Goal: Task Accomplishment & Management: Manage account settings

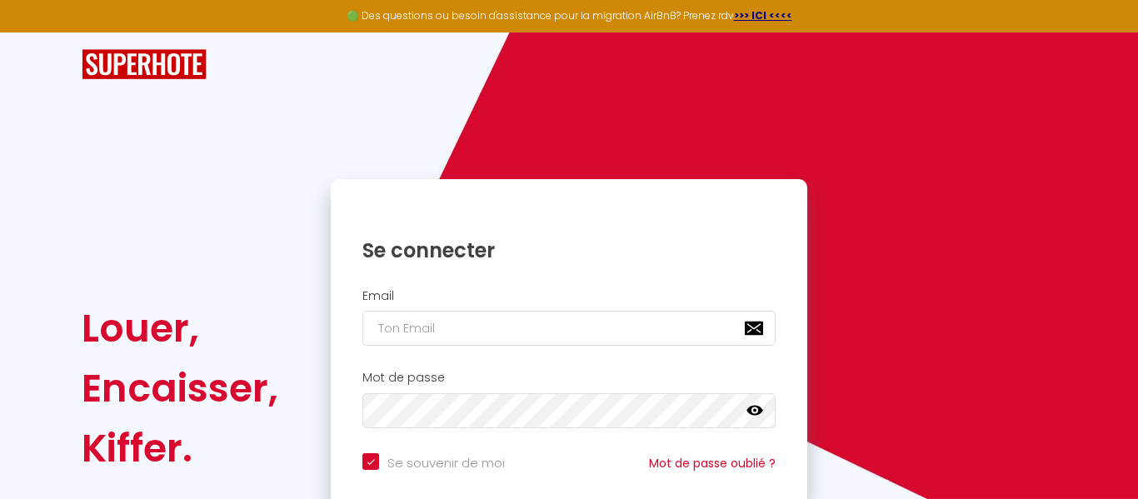
scroll to position [148, 0]
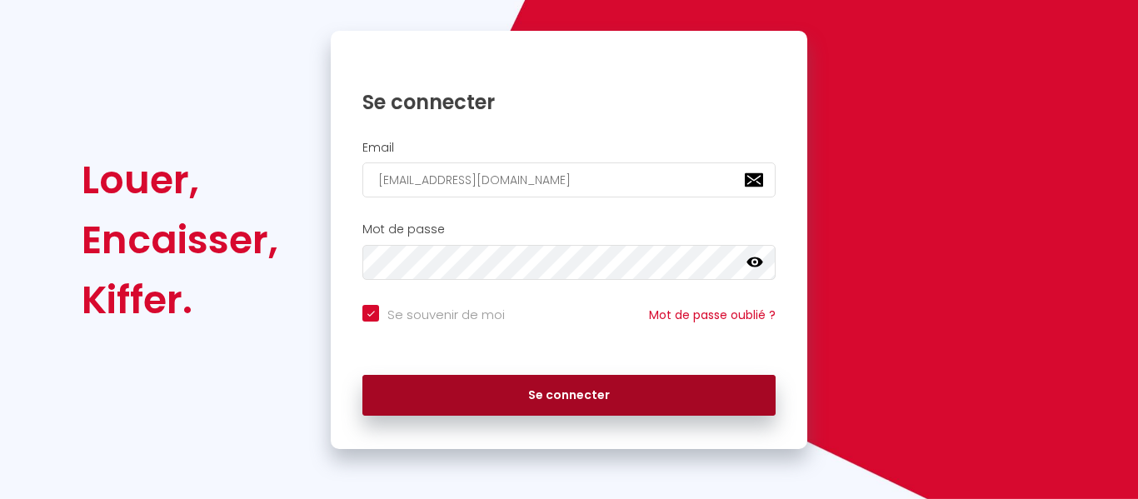
click at [618, 398] on button "Se connecter" at bounding box center [569, 396] width 413 height 42
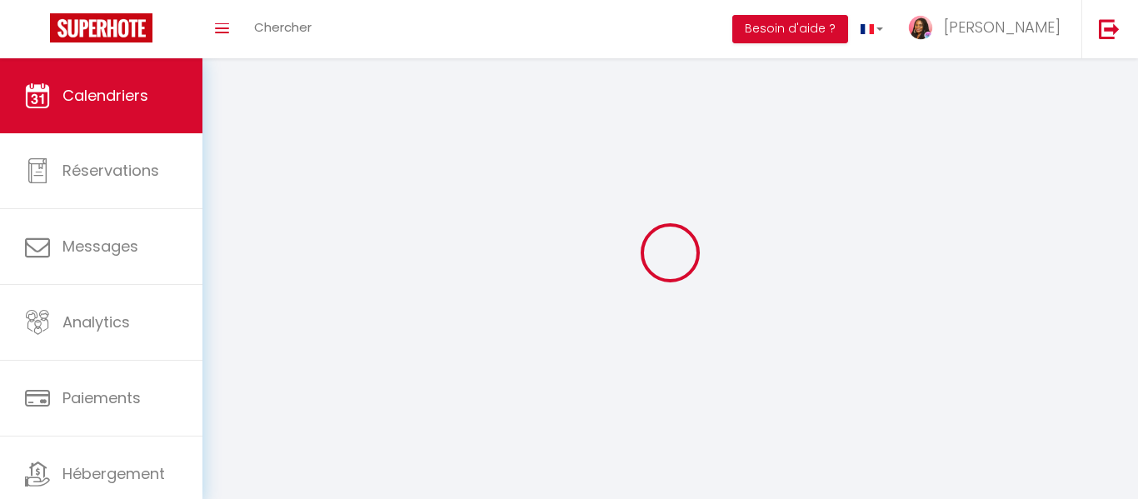
select select
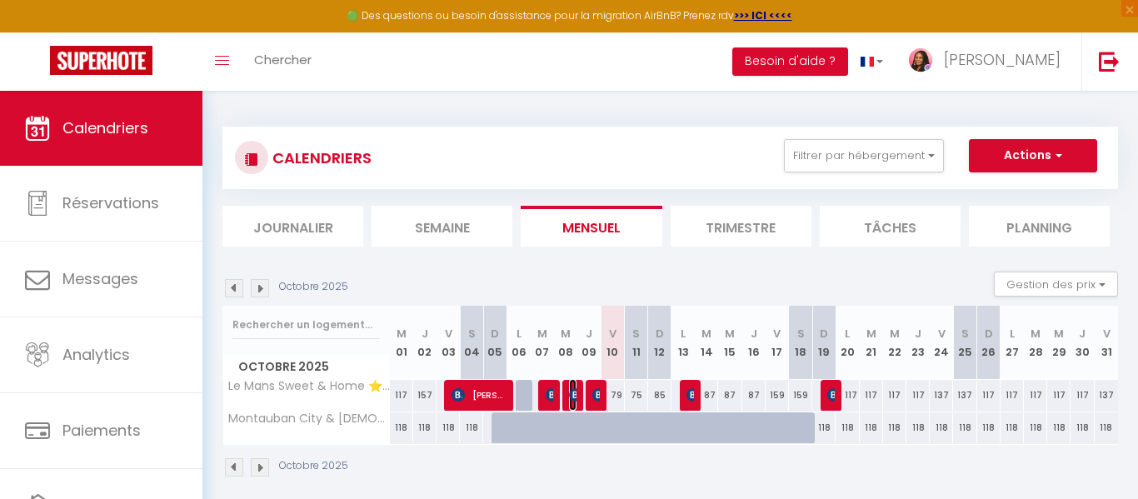
click at [572, 400] on img at bounding box center [575, 394] width 13 height 13
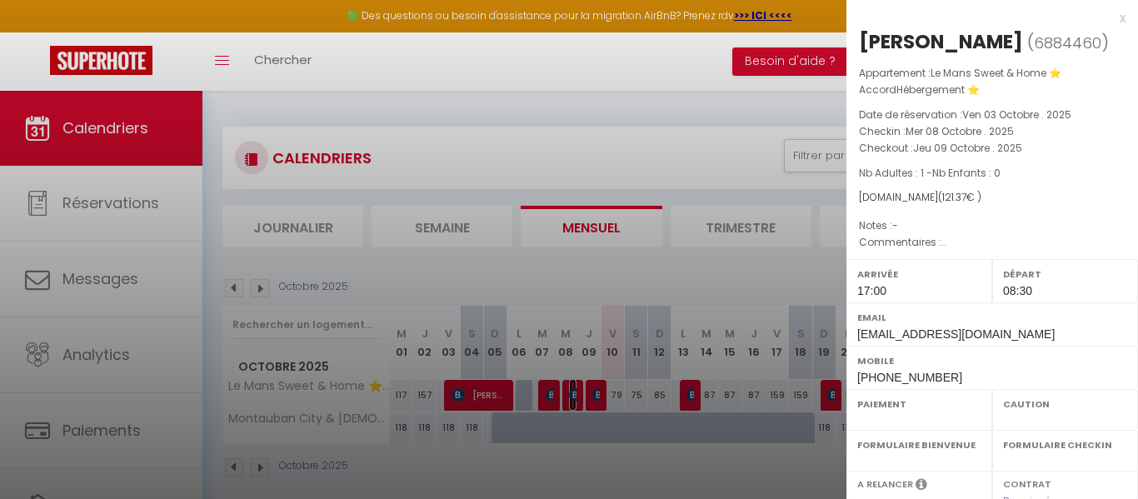
select select "OK"
select select "1"
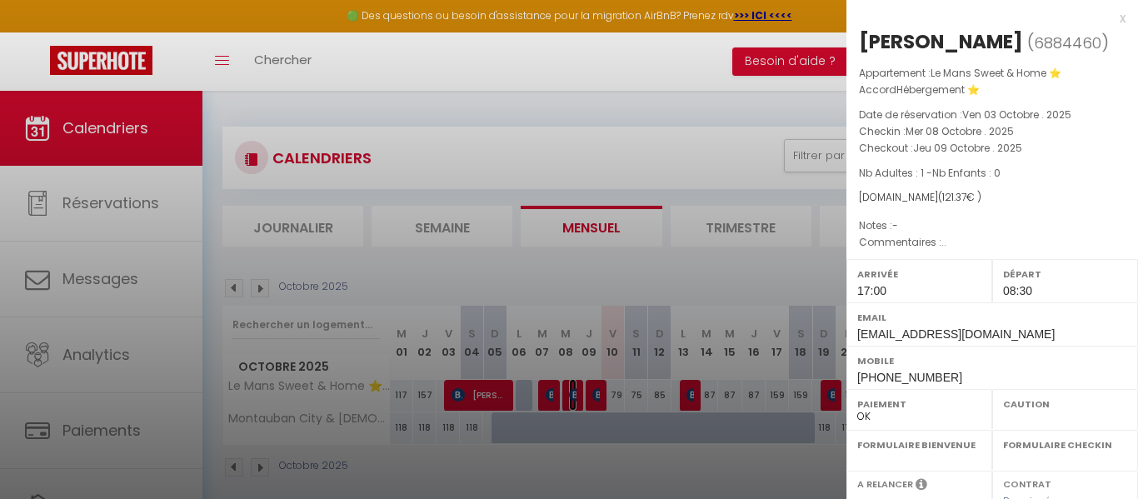
select select
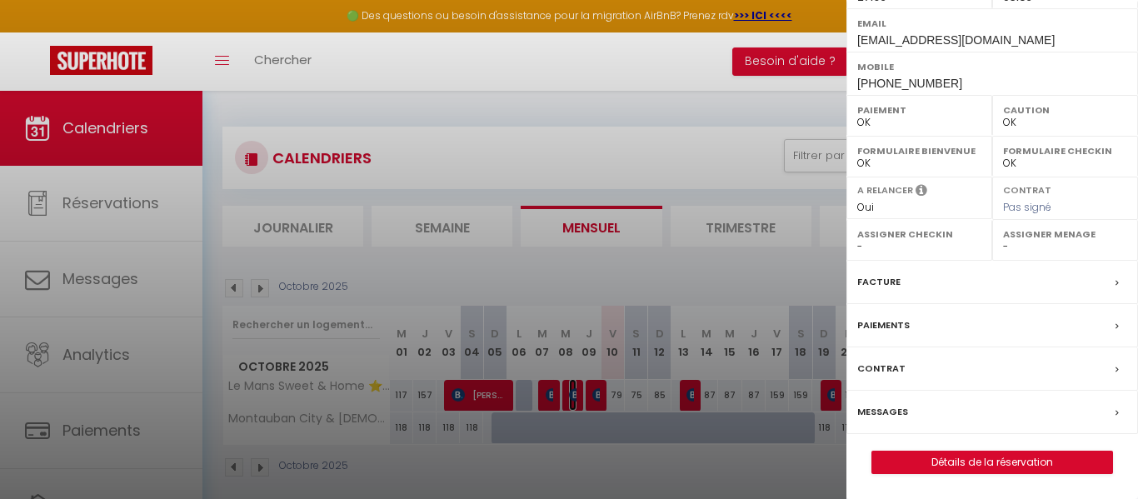
scroll to position [320, 0]
click at [1073, 291] on div "Facture" at bounding box center [993, 282] width 292 height 43
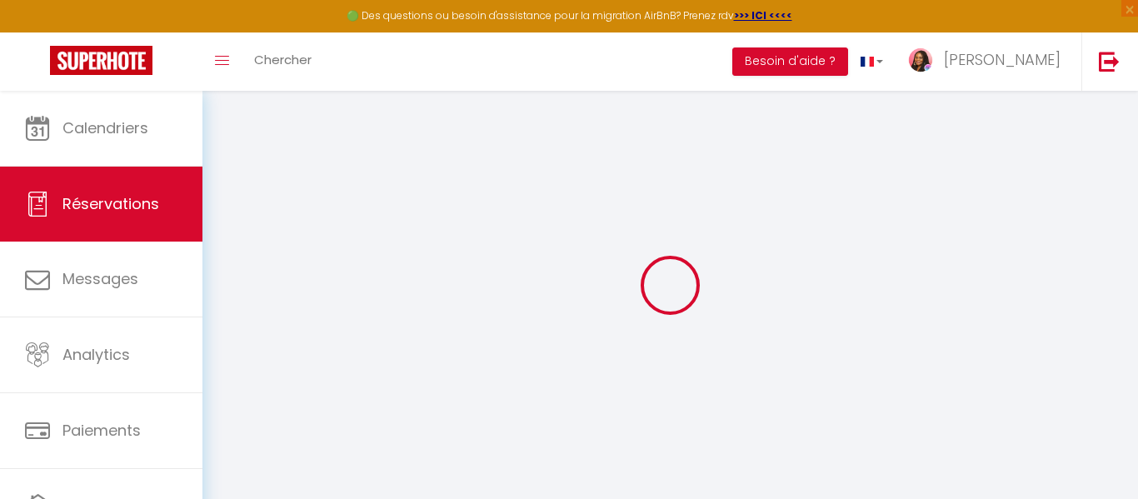
select select "cleaning"
select select "taxes"
select select
checkbox input "false"
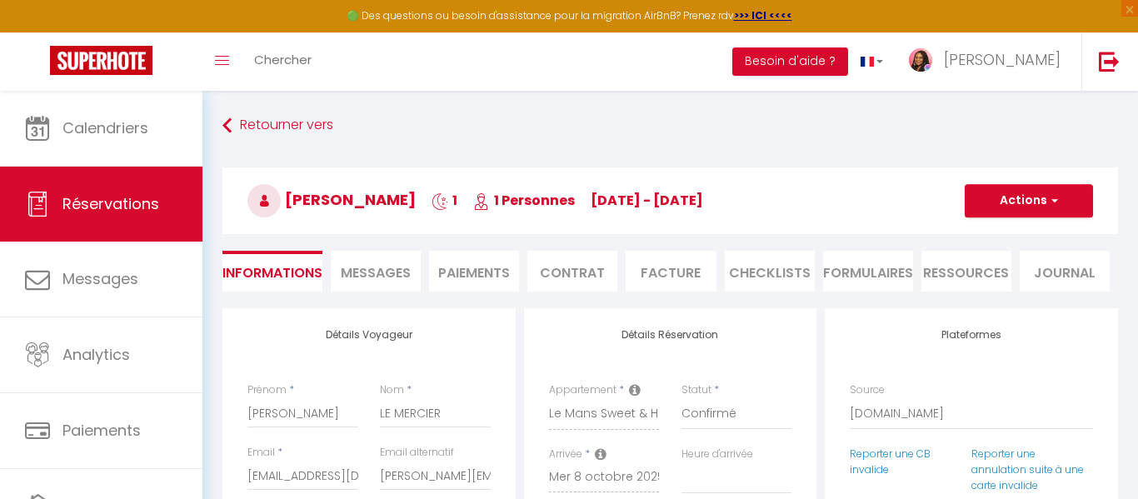
select select
checkbox input "false"
select select
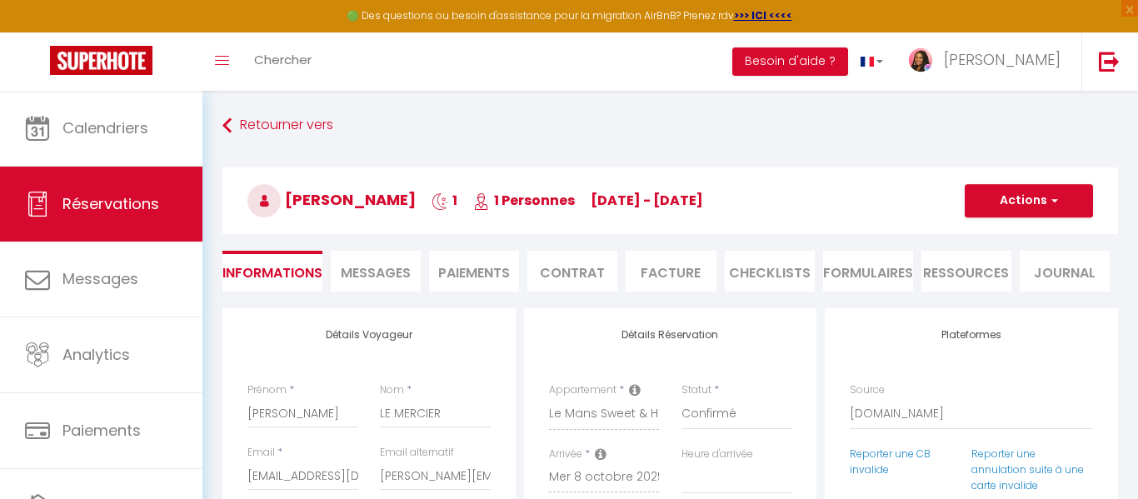
checkbox input "false"
type textarea ".."
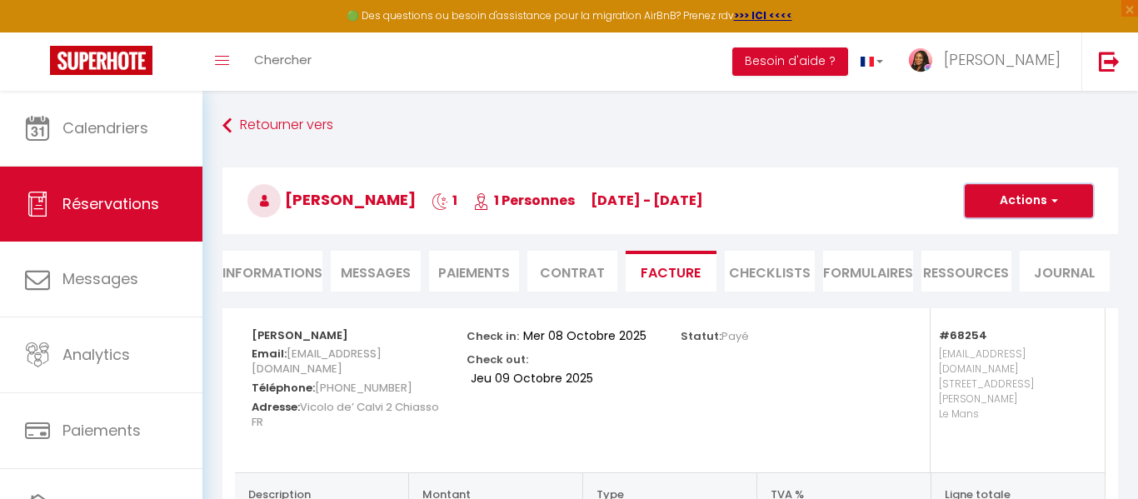
click at [1052, 198] on span "button" at bounding box center [1053, 200] width 10 height 15
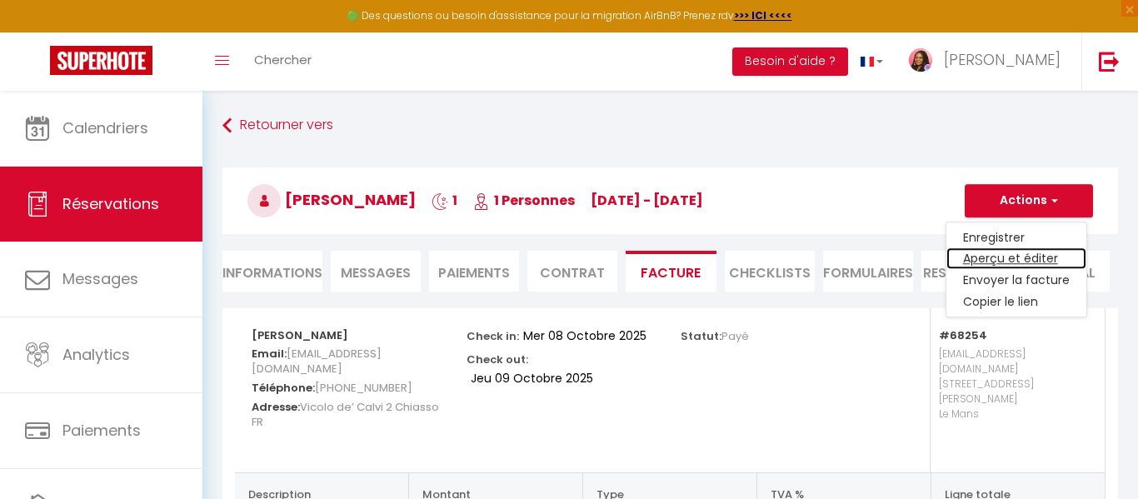
click at [1004, 255] on link "Aperçu et éditer" at bounding box center [1017, 259] width 140 height 22
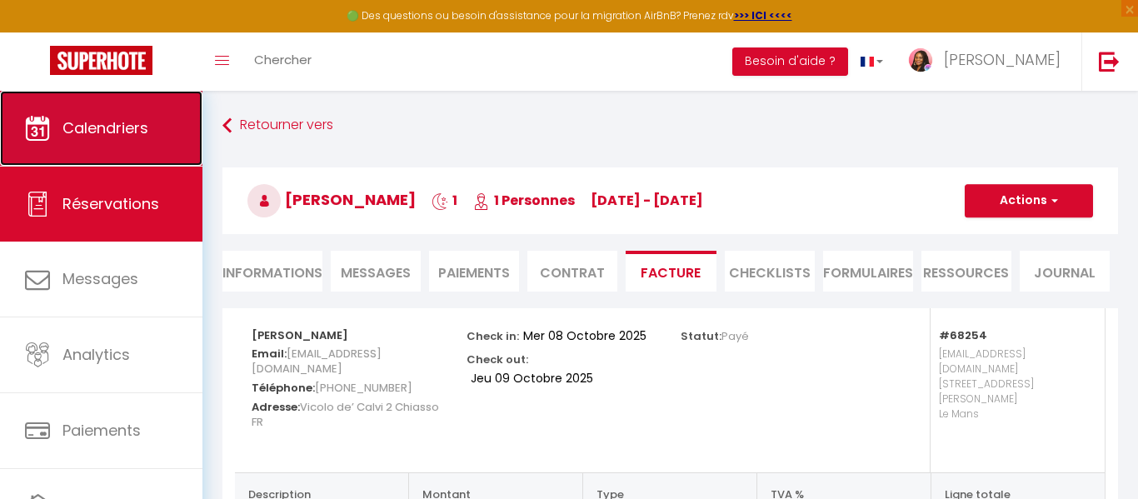
click at [112, 131] on span "Calendriers" at bounding box center [106, 128] width 86 height 21
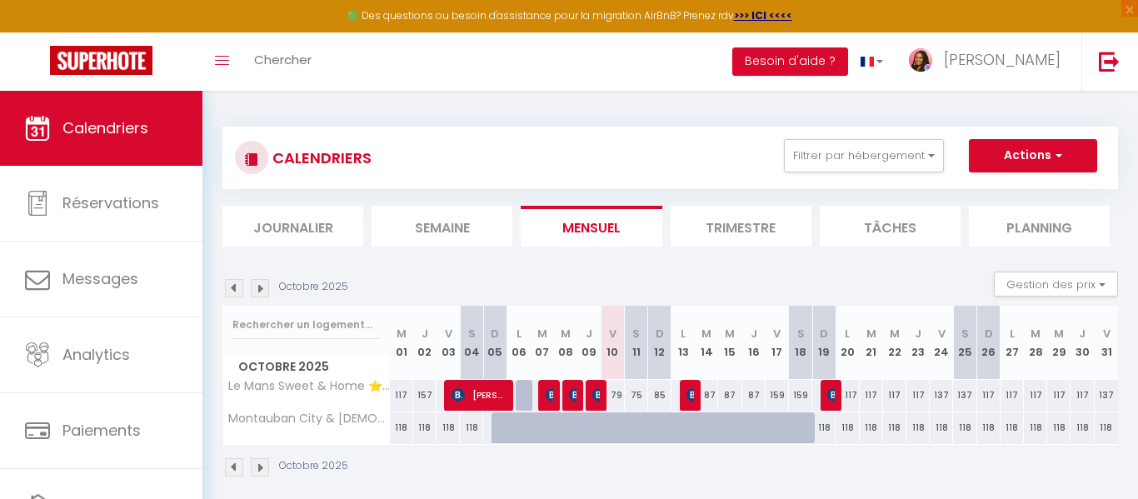
click at [618, 396] on div "79" at bounding box center [612, 395] width 23 height 31
type input "79"
type input "Ven 10 Octobre 2025"
type input "Sam 11 Octobre 2025"
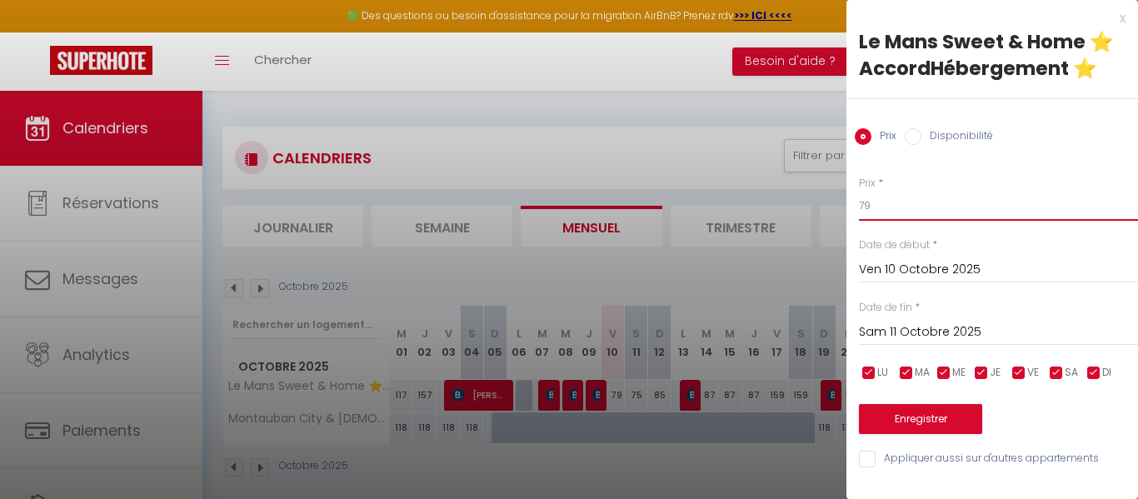
click at [863, 205] on input "79" at bounding box center [998, 206] width 279 height 30
type input "69"
click at [987, 328] on input "Sam 11 Octobre 2025" at bounding box center [998, 333] width 279 height 22
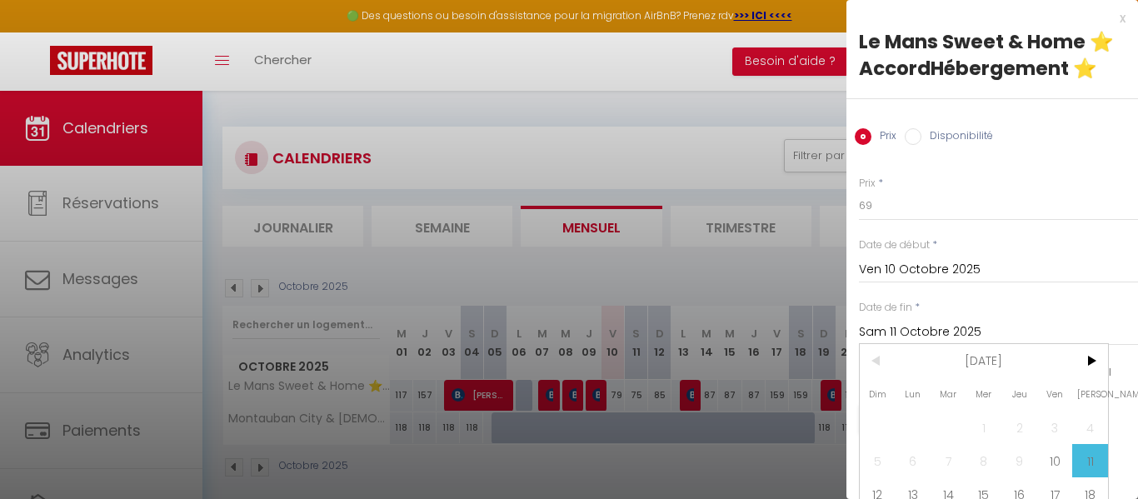
scroll to position [79, 0]
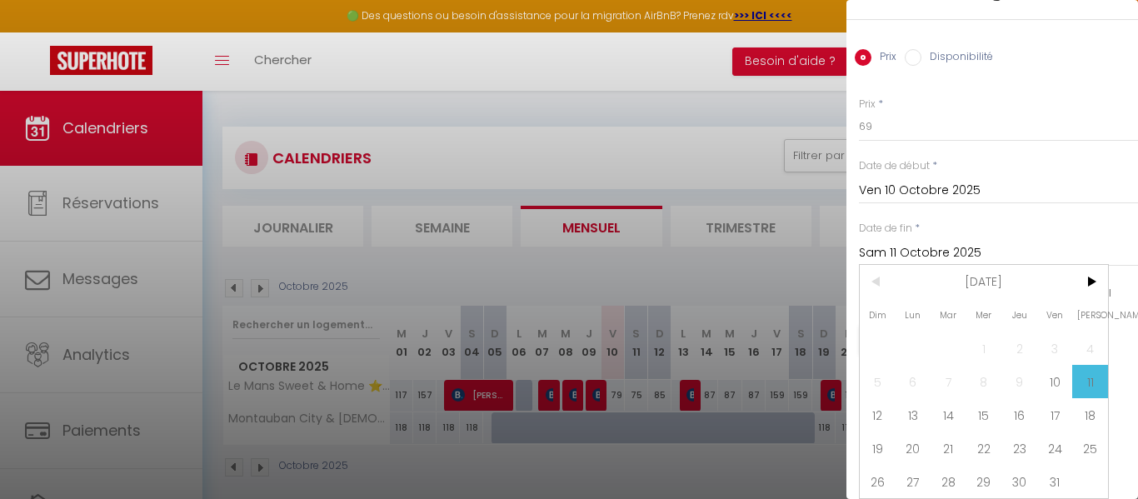
click at [717, 473] on div at bounding box center [569, 249] width 1138 height 499
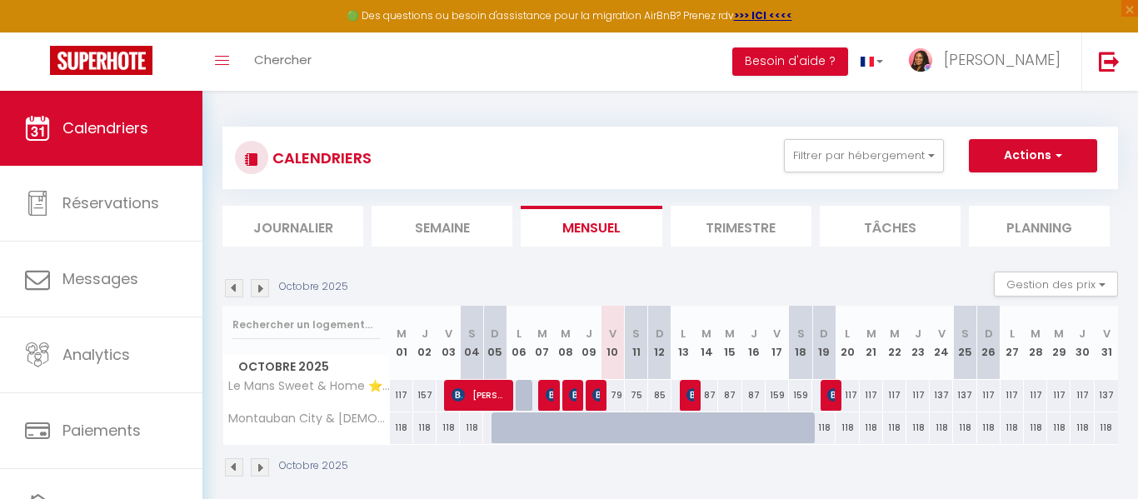
click at [618, 399] on div "79" at bounding box center [612, 395] width 23 height 31
type input "79"
type input "Ven 10 Octobre 2025"
type input "Sam 11 Octobre 2025"
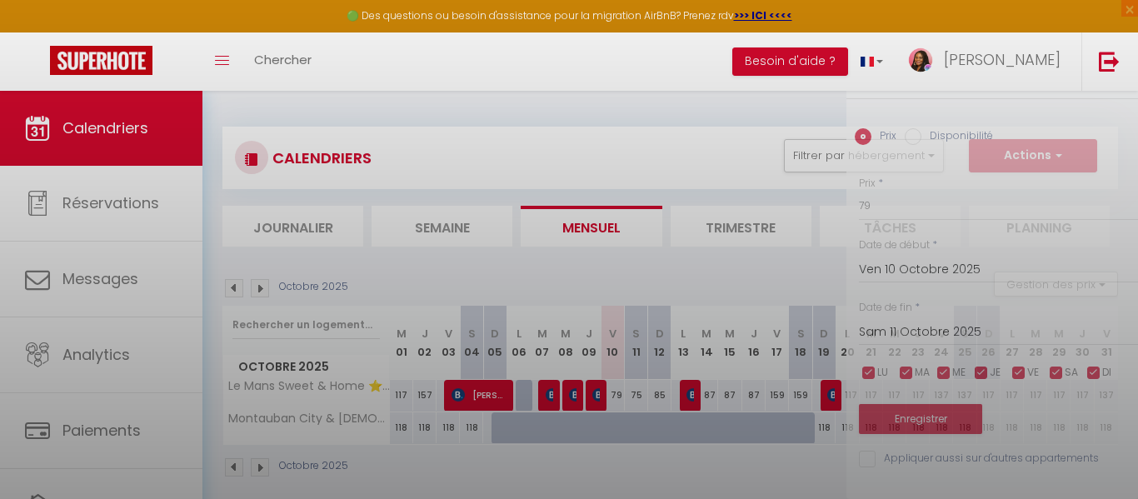
scroll to position [0, 0]
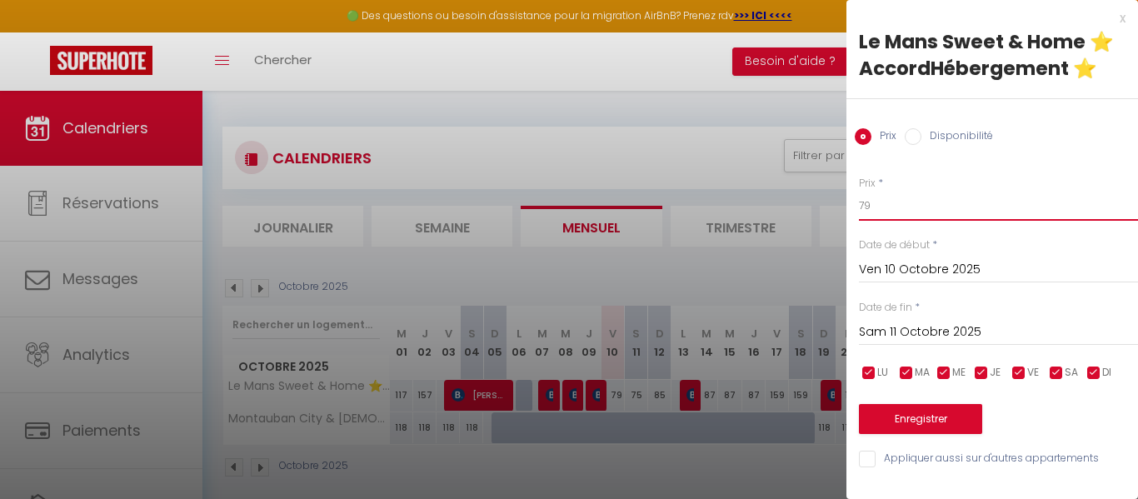
click at [877, 204] on input "79" at bounding box center [998, 206] width 279 height 30
type input "7"
type input "67"
click at [928, 418] on button "Enregistrer" at bounding box center [920, 419] width 123 height 30
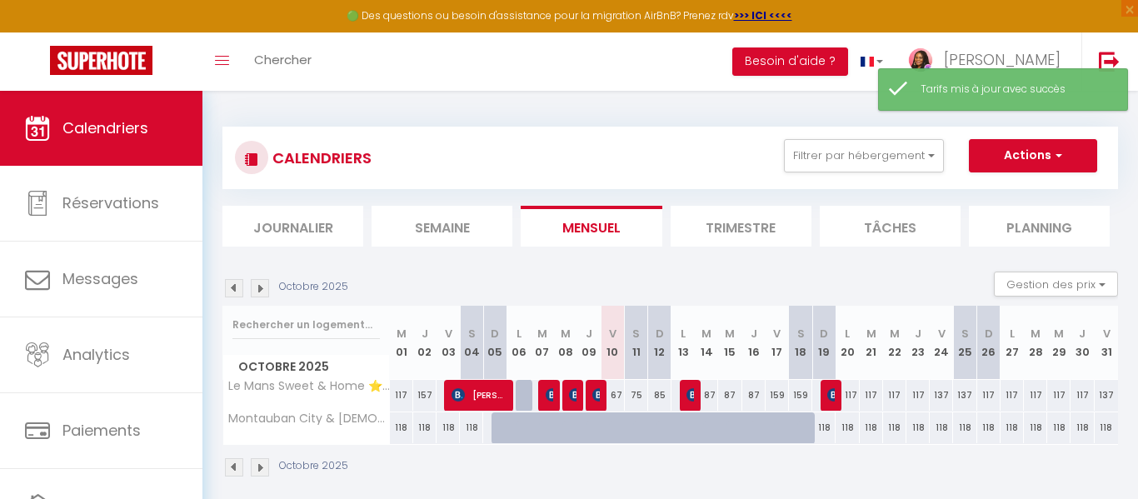
click at [663, 395] on div "85" at bounding box center [659, 395] width 23 height 31
type input "85"
type input "Dim 12 Octobre 2025"
type input "Lun 13 Octobre 2025"
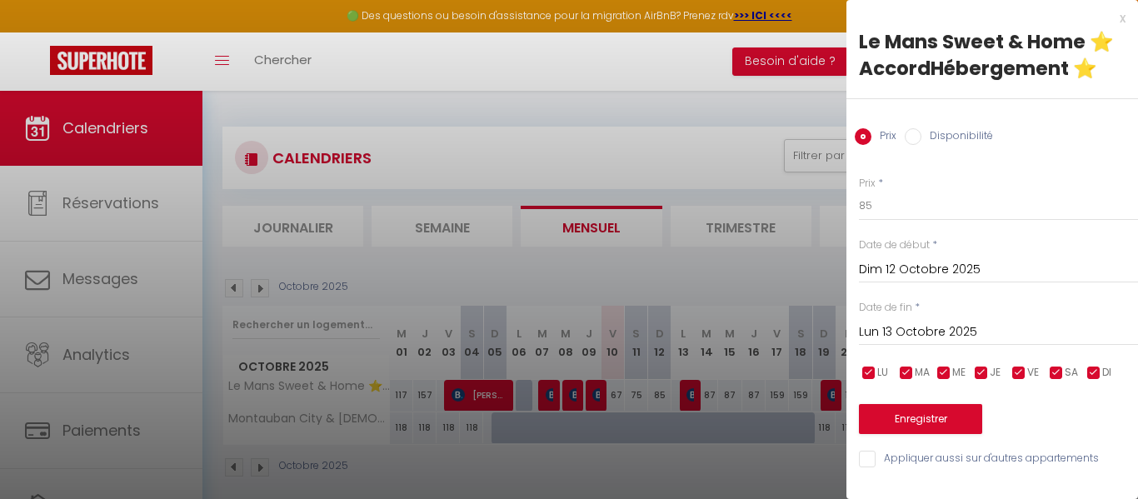
click at [663, 394] on div at bounding box center [569, 249] width 1138 height 499
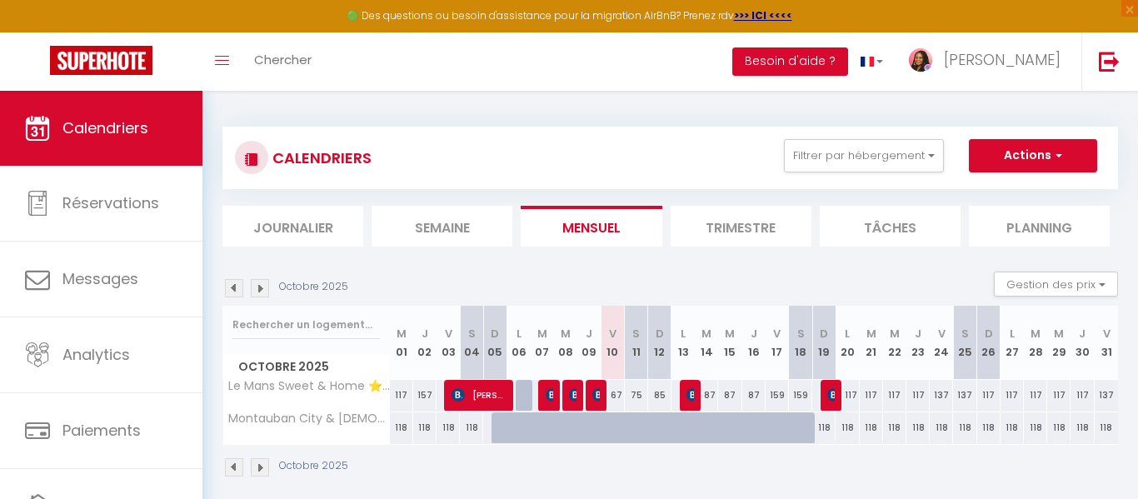
click at [660, 395] on div "85" at bounding box center [659, 395] width 23 height 31
type input "85"
type input "Dim 12 Octobre 2025"
type input "Lun 13 Octobre 2025"
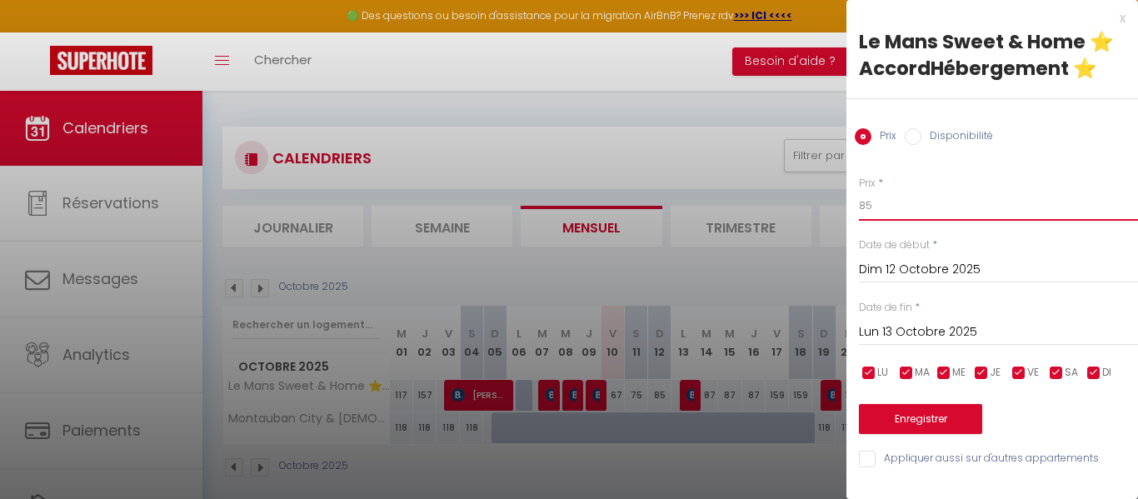
click at [864, 203] on input "85" at bounding box center [998, 206] width 279 height 30
type input "75"
click at [937, 421] on button "Enregistrer" at bounding box center [920, 419] width 123 height 30
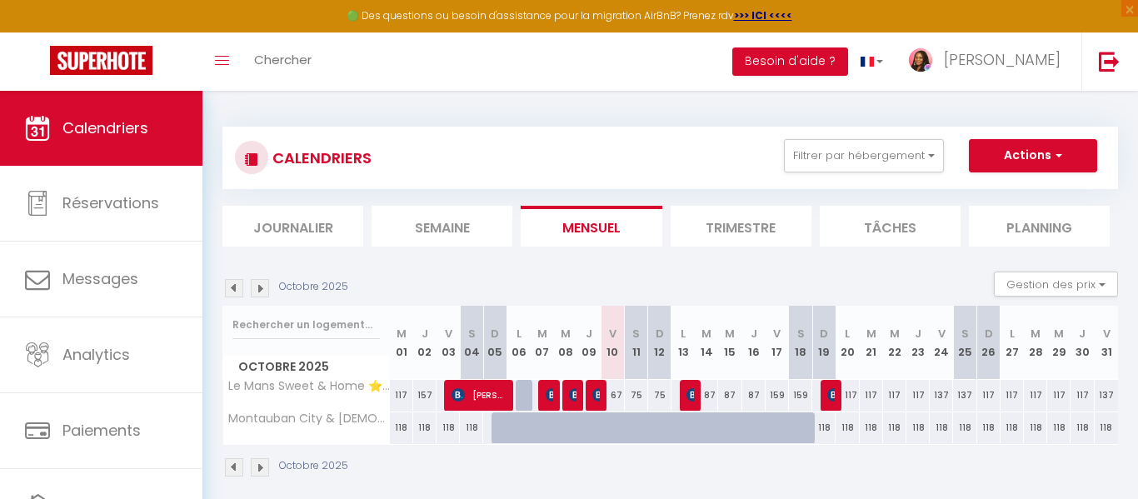
click at [777, 395] on div "159" at bounding box center [777, 395] width 23 height 31
type input "159"
type input "Ven 17 Octobre 2025"
type input "Sam 18 Octobre 2025"
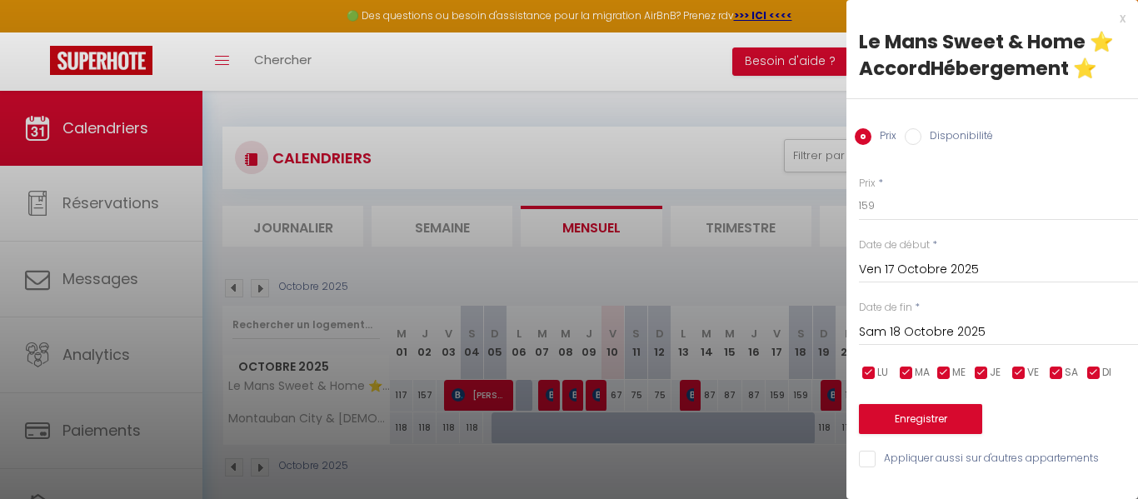
click at [773, 473] on div at bounding box center [569, 249] width 1138 height 499
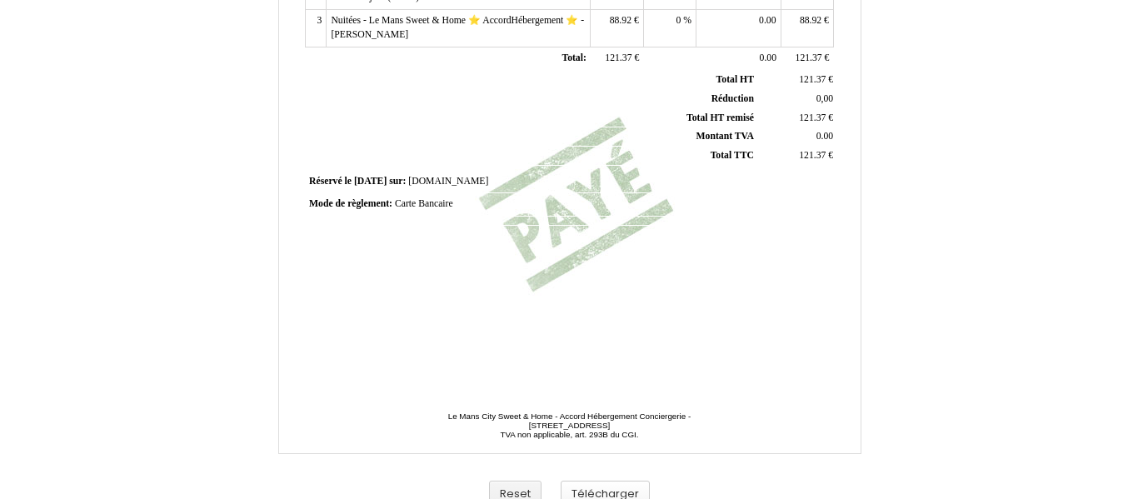
scroll to position [507, 0]
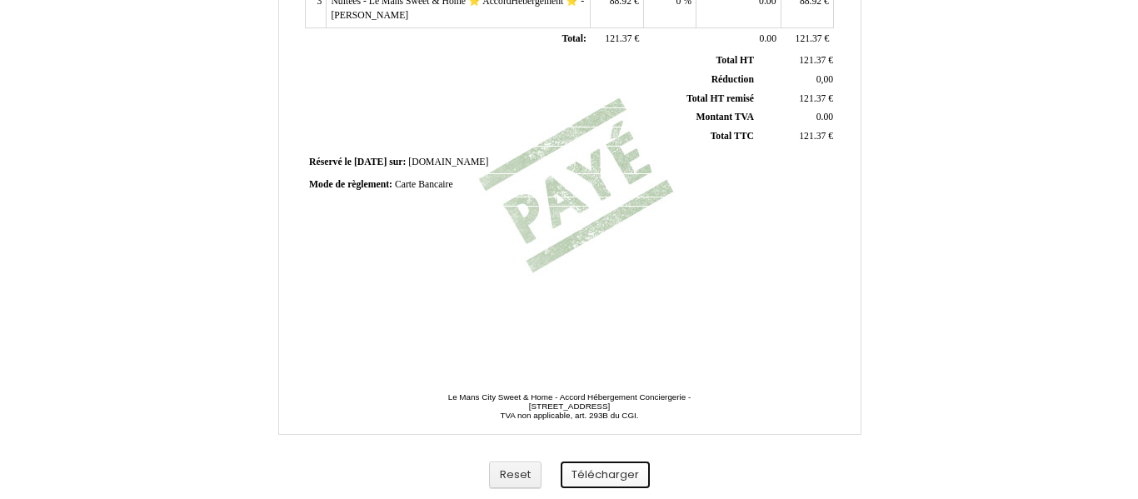
click at [609, 476] on button "Télécharger" at bounding box center [605, 476] width 89 height 28
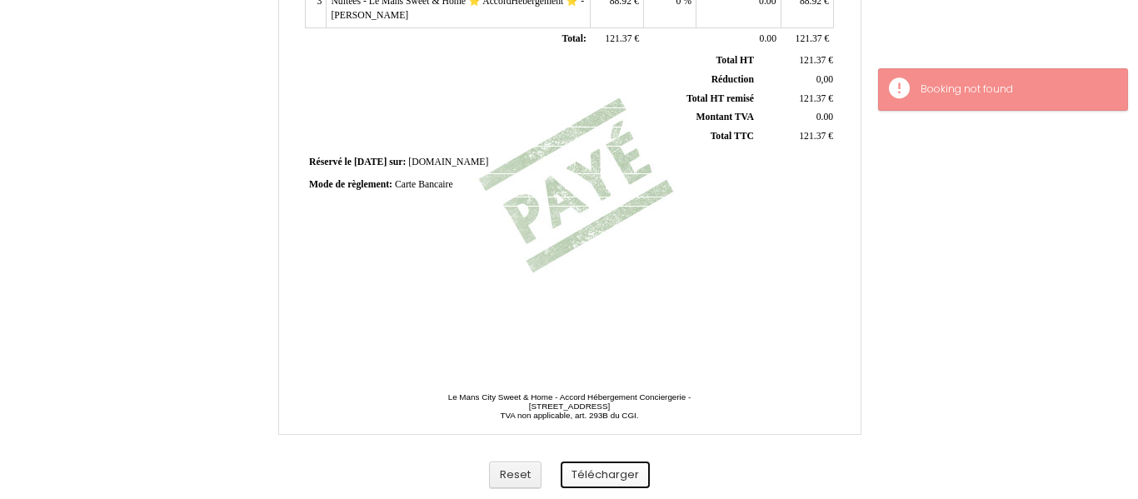
scroll to position [0, 0]
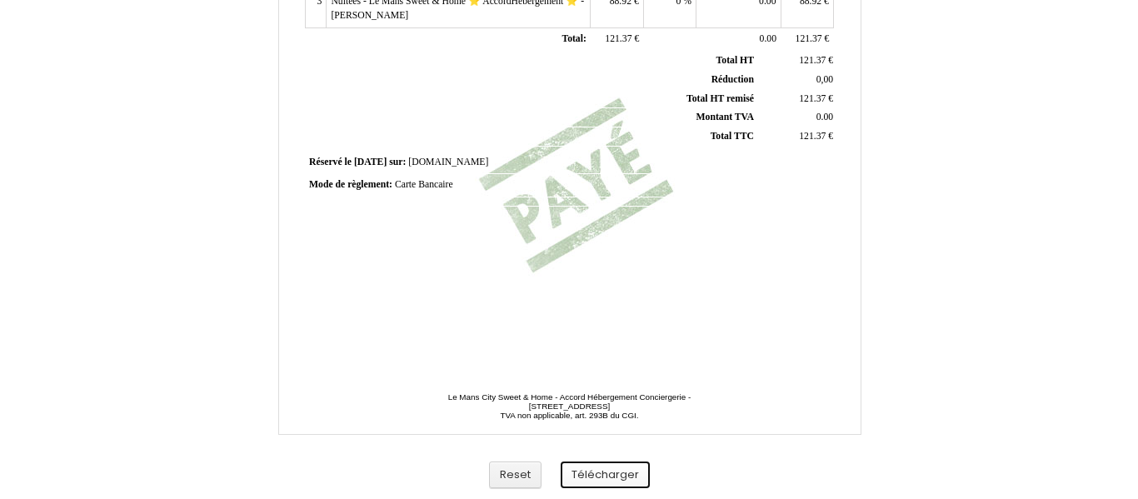
click at [604, 473] on button "Télécharger" at bounding box center [605, 476] width 89 height 28
